Goal: Transaction & Acquisition: Obtain resource

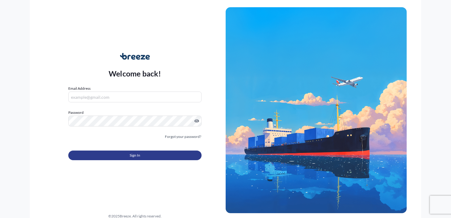
type input "[PERSON_NAME][EMAIL_ADDRESS][DOMAIN_NAME]"
click at [133, 153] on span "Sign In" at bounding box center [135, 155] width 11 height 6
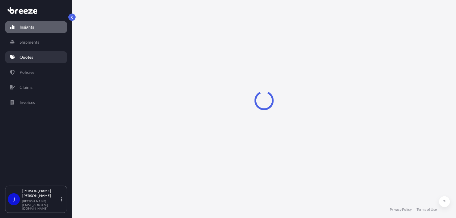
click at [22, 54] on p "Quotes" at bounding box center [27, 57] width 14 height 6
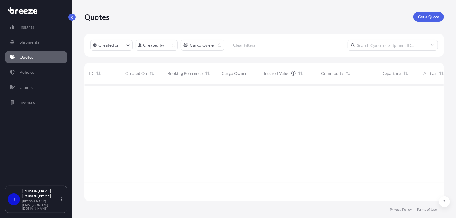
scroll to position [116, 355]
click at [434, 14] on p "Get a Quote" at bounding box center [428, 17] width 21 height 6
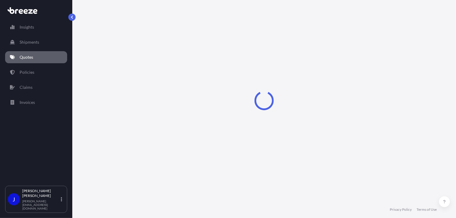
select select "Sea"
select select "1"
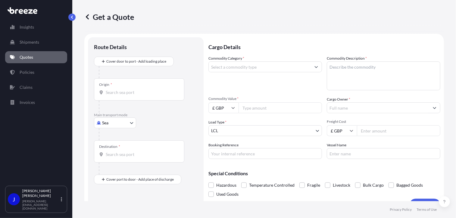
scroll to position [10, 0]
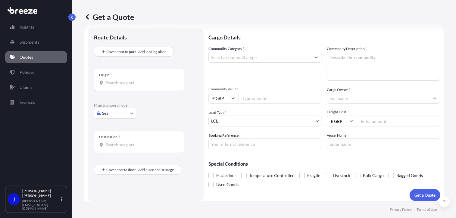
click at [109, 112] on body "Insights Shipments Quotes Policies Claims Invoices J [PERSON_NAME] [PERSON_NAME…" at bounding box center [228, 109] width 456 height 218
click at [116, 148] on div "Road" at bounding box center [114, 150] width 37 height 11
select select "Road"
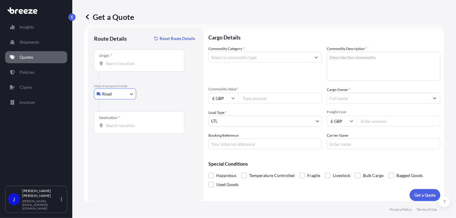
click at [133, 64] on input "Origin *" at bounding box center [141, 64] width 71 height 6
type input "[STREET_ADDRESS]"
click at [123, 130] on div "Destination *" at bounding box center [139, 122] width 90 height 22
click at [123, 129] on input "Destination *" at bounding box center [141, 126] width 71 height 6
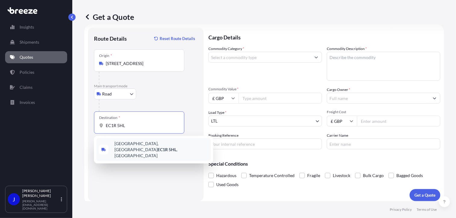
click at [131, 142] on span "[STREET_ADDRESS]" at bounding box center [161, 150] width 94 height 18
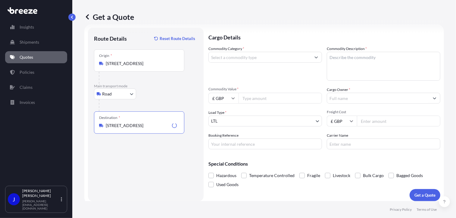
type input "[STREET_ADDRESS]"
click at [245, 59] on input "Commodity Category *" at bounding box center [260, 57] width 102 height 11
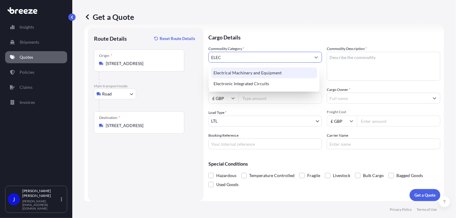
click at [266, 70] on div "Electrical Machinery and Equipment" at bounding box center [264, 72] width 106 height 11
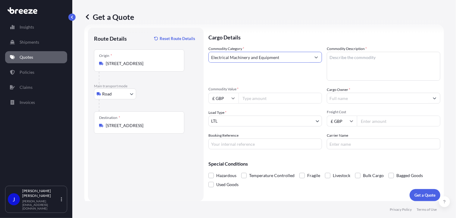
type input "Electrical Machinery and Equipment"
click at [336, 60] on textarea "Commodity Description *" at bounding box center [384, 66] width 114 height 29
click at [330, 58] on textarea "2 VR HEADSETS" at bounding box center [384, 66] width 114 height 29
type textarea "2 XVR HEADSETS"
click at [299, 96] on input "Commodity Value *" at bounding box center [280, 98] width 83 height 11
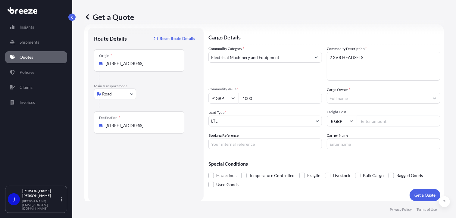
type input "1000"
click at [359, 99] on input "Cargo Owner *" at bounding box center [378, 98] width 102 height 11
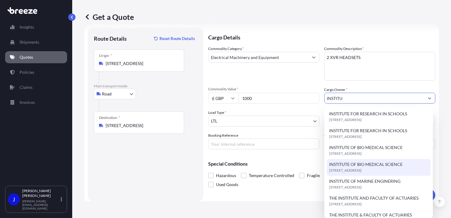
click at [381, 163] on span "INSTITUTE OF BIO MEDICAL SCIENCE" at bounding box center [366, 164] width 73 height 6
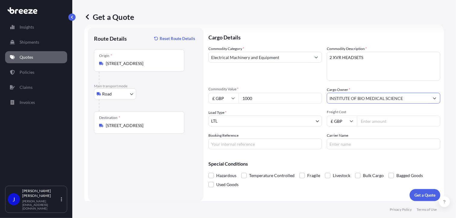
type input "INSTITUTE OF BIO MEDICAL SCIENCE"
click at [273, 148] on input "Booking Reference" at bounding box center [265, 144] width 114 height 11
click at [242, 148] on input "Booking Reference" at bounding box center [265, 144] width 114 height 11
paste input "2218562"
type input "2218562"
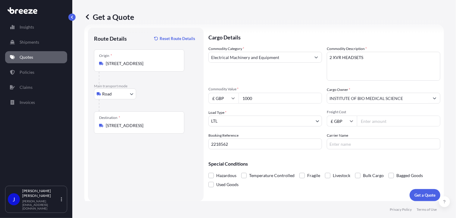
click at [367, 120] on input "Freight Cost" at bounding box center [398, 121] width 83 height 11
type input "35.01"
click at [370, 155] on div "Special Conditions Hazardous Temperature Controlled Fragile Livestock Bulk Carg…" at bounding box center [324, 171] width 232 height 35
click at [419, 192] on p "Get a Quote" at bounding box center [424, 195] width 21 height 6
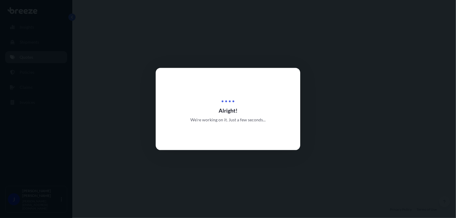
select select "Road"
select select "1"
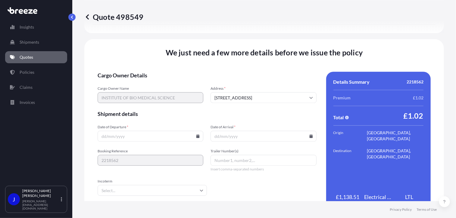
scroll to position [751, 0]
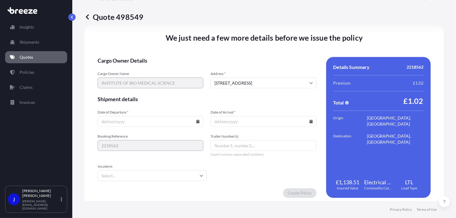
click at [196, 122] on icon at bounding box center [197, 122] width 3 height 4
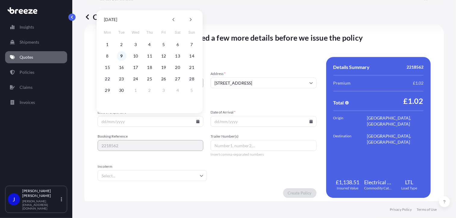
click at [122, 55] on button "9" at bounding box center [122, 56] width 10 height 10
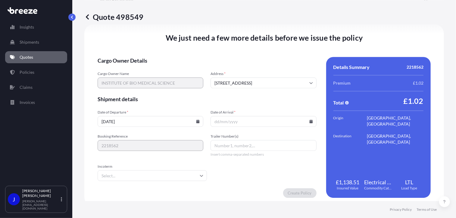
type input "[DATE]"
click at [309, 120] on icon at bounding box center [310, 122] width 3 height 4
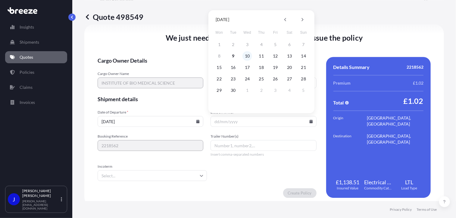
click at [246, 58] on button "10" at bounding box center [247, 56] width 10 height 10
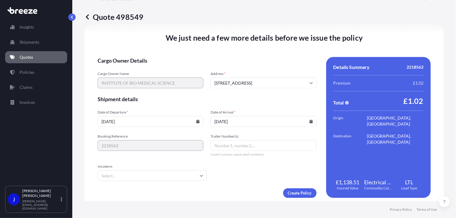
type input "[DATE]"
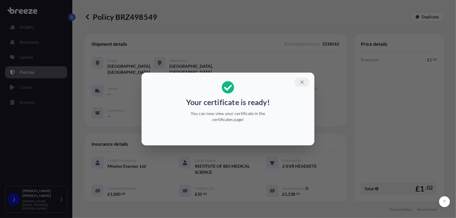
click at [301, 81] on icon "button" at bounding box center [301, 81] width 3 height 3
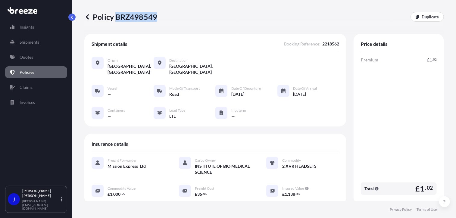
drag, startPoint x: 117, startPoint y: 19, endPoint x: 155, endPoint y: 19, distance: 38.6
click at [155, 19] on p "Policy BRZ498549" at bounding box center [120, 17] width 73 height 10
drag, startPoint x: 155, startPoint y: 19, endPoint x: 147, endPoint y: 18, distance: 7.9
copy p "BRZ498549"
